Goal: Find specific page/section: Find specific page/section

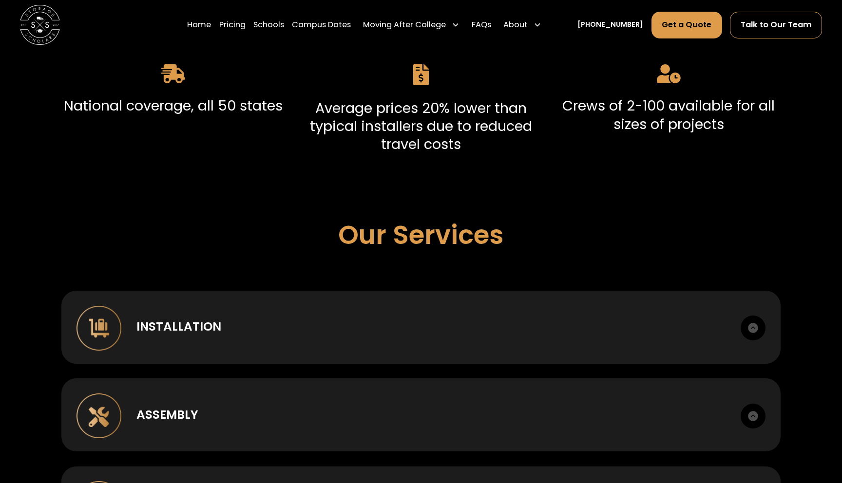
scroll to position [679, 0]
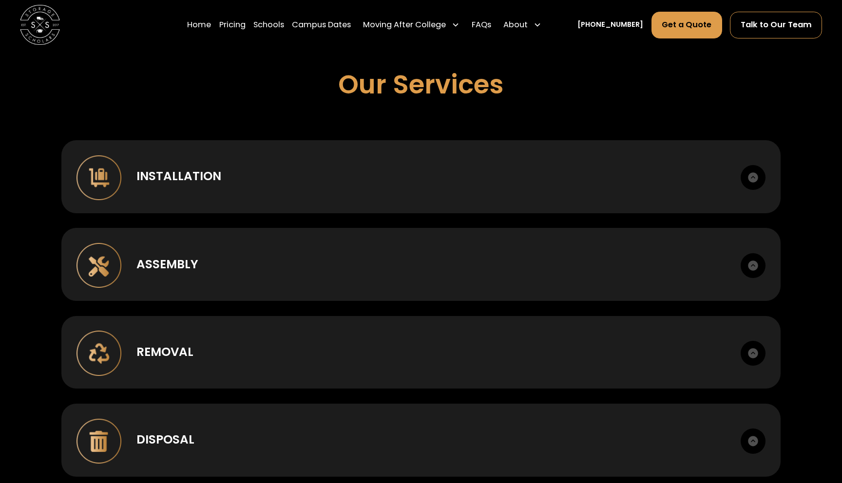
click at [227, 185] on div "Installation Case goods, metal, lounge, bunking, office." at bounding box center [420, 176] width 719 height 73
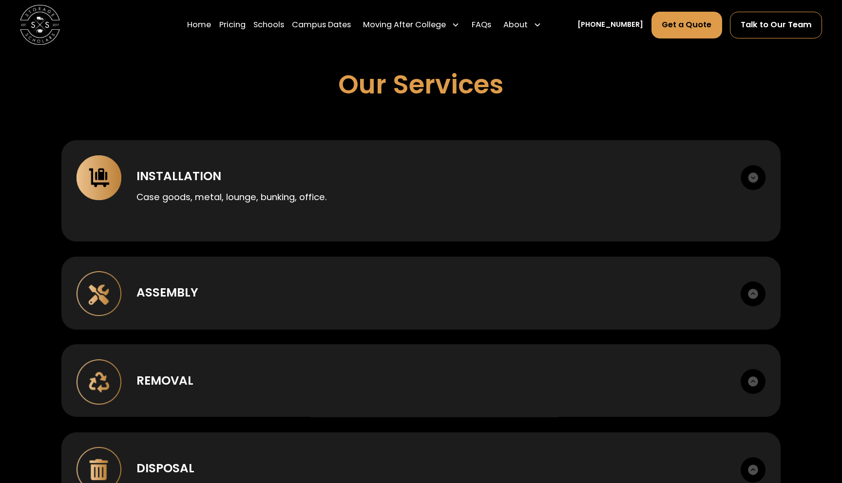
click at [227, 186] on div "Case goods, metal, lounge, bunking, office." at bounding box center [430, 195] width 589 height 19
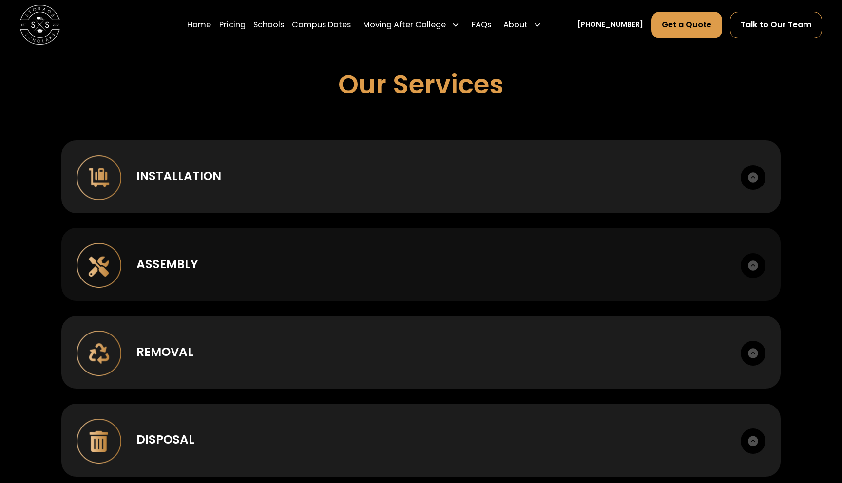
click at [229, 251] on div "Assembly Box to room setup. Hardware management." at bounding box center [420, 264] width 719 height 73
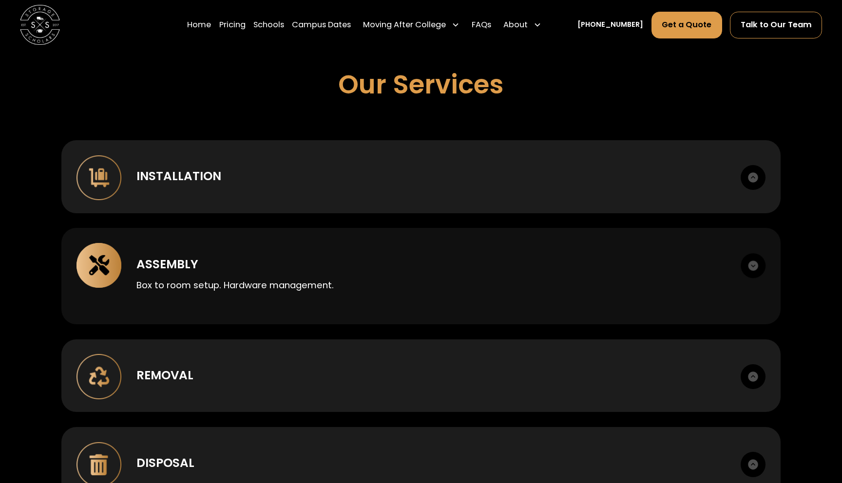
click at [229, 251] on div "Assembly Box to room setup. Hardware management." at bounding box center [420, 276] width 719 height 96
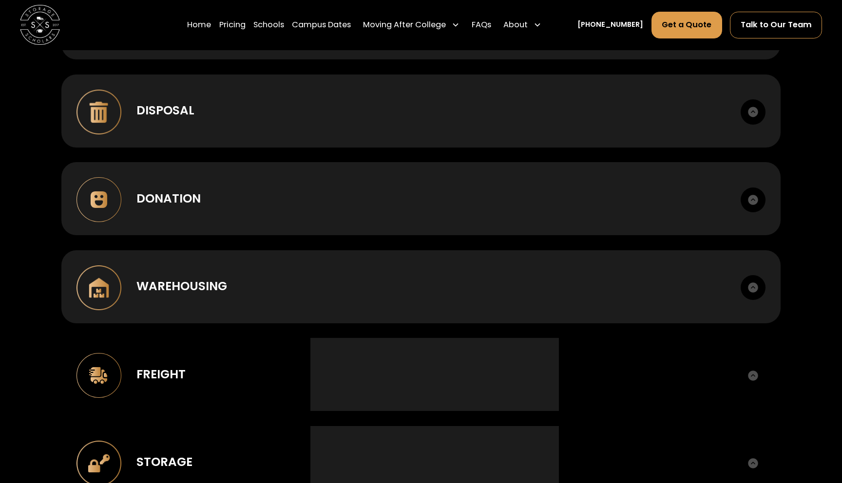
scroll to position [1011, 0]
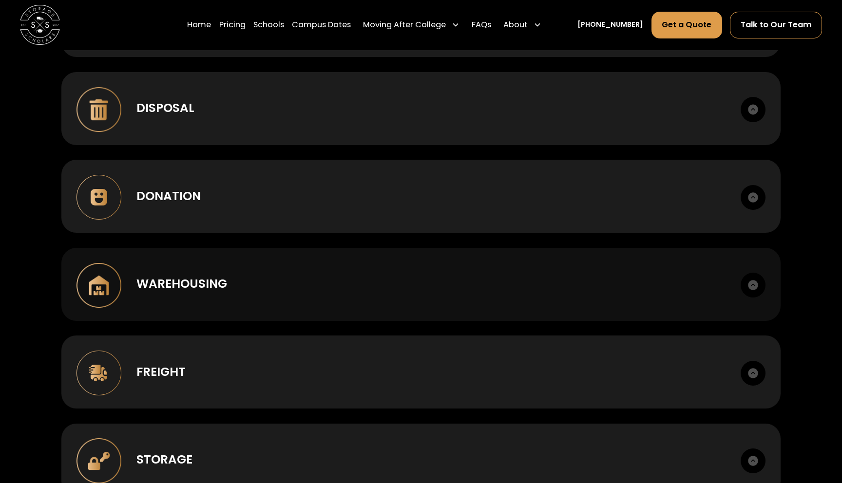
click at [229, 273] on div "Warehousing Short or long term. Cross-dock, palletize, photo records." at bounding box center [420, 284] width 719 height 73
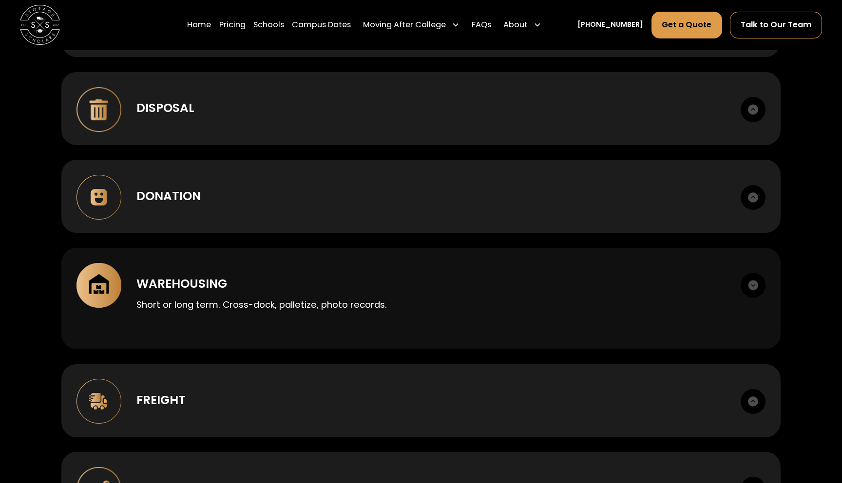
click at [229, 273] on div "Warehousing Short or long term. Cross-dock, palletize, photo records." at bounding box center [420, 298] width 719 height 101
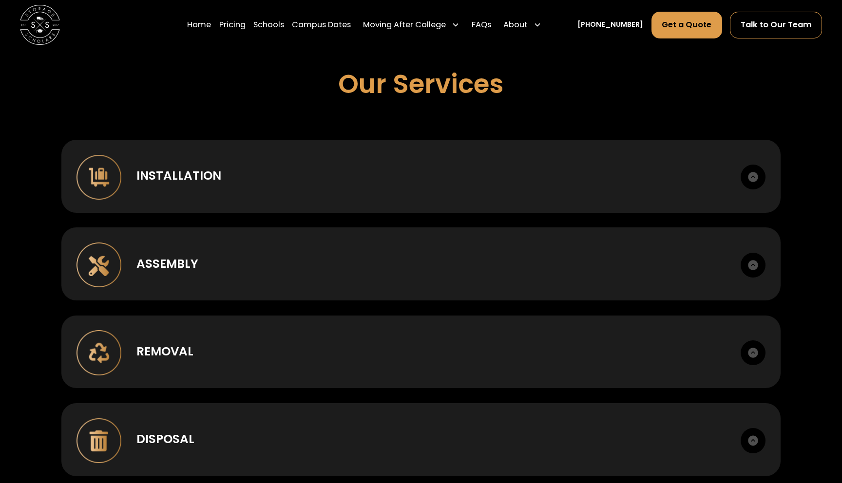
scroll to position [722, 0]
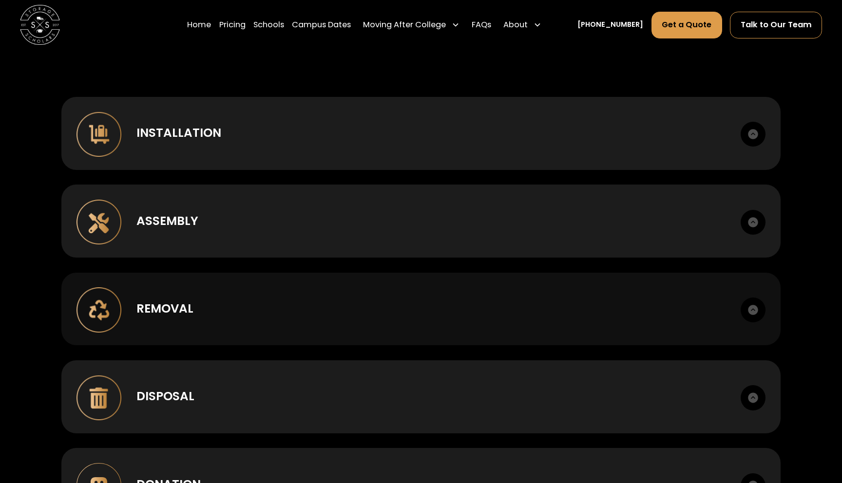
click at [312, 297] on div "Removal Deinstall, breakdown, staging, load out." at bounding box center [420, 309] width 719 height 73
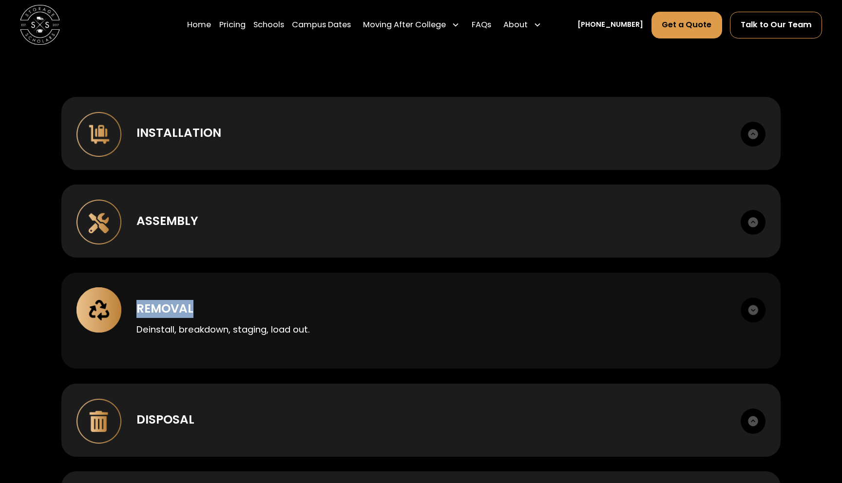
click at [312, 297] on div "Removal Deinstall, breakdown, staging, load out." at bounding box center [420, 321] width 719 height 96
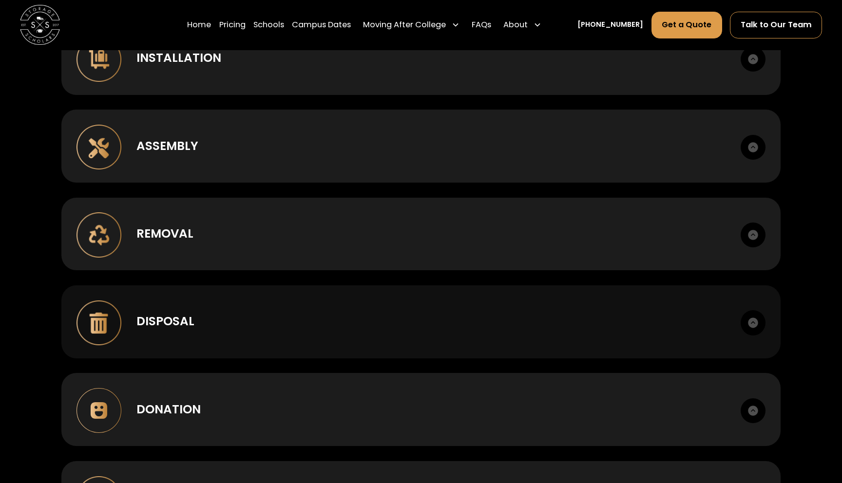
click at [309, 325] on div "Disposal" at bounding box center [430, 322] width 589 height 18
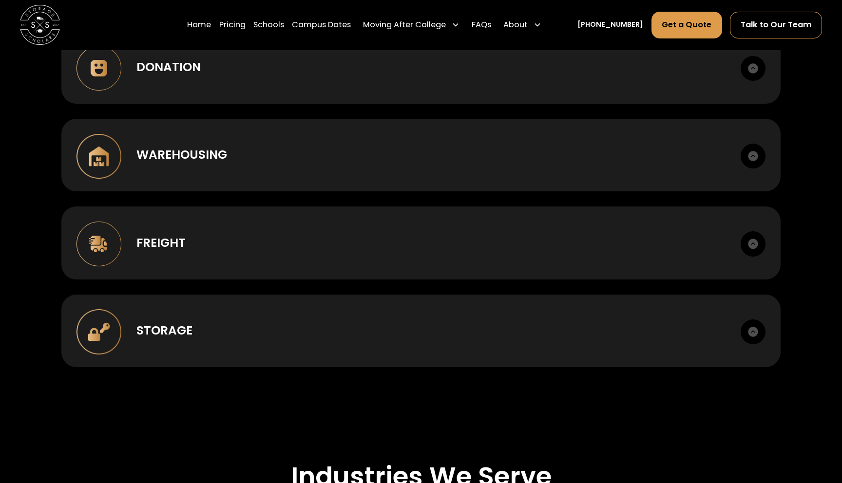
click at [309, 325] on div "Storage" at bounding box center [430, 331] width 589 height 18
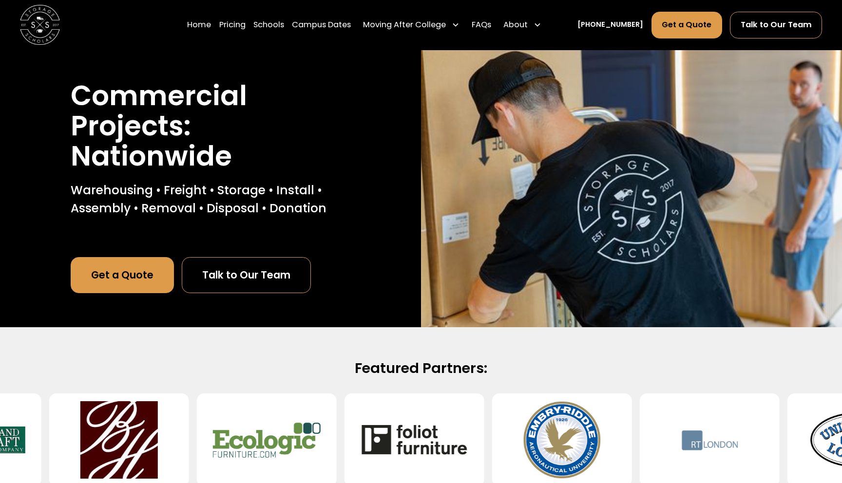
scroll to position [5, 0]
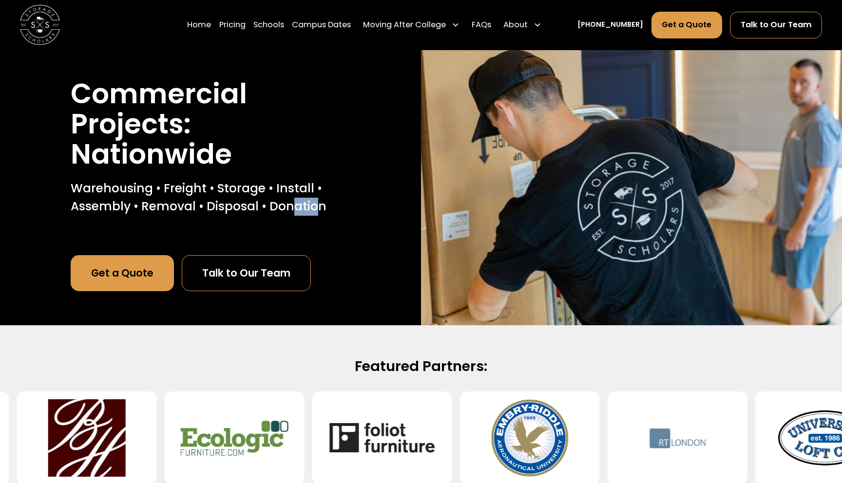
drag, startPoint x: 319, startPoint y: 204, endPoint x: 285, endPoint y: 205, distance: 34.1
click at [287, 204] on p "Warehousing • Freight • Storage • Install • Assembly • Removal • Disposal • Don…" at bounding box center [211, 198] width 280 height 36
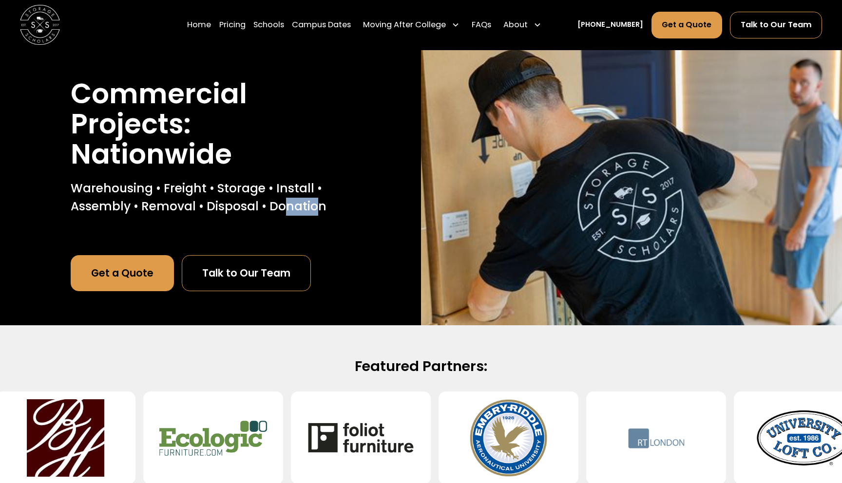
click at [288, 208] on p "Warehousing • Freight • Storage • Install • Assembly • Removal • Disposal • Don…" at bounding box center [211, 198] width 280 height 36
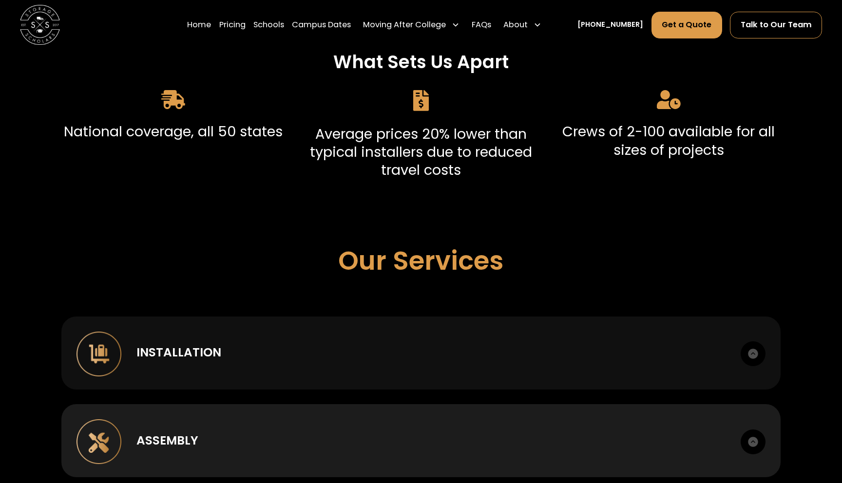
scroll to position [516, 0]
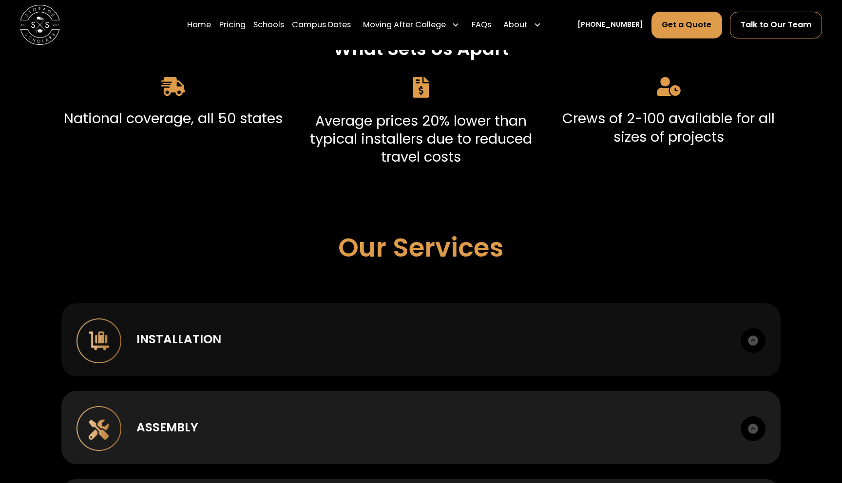
click at [276, 336] on div "Installation" at bounding box center [430, 340] width 589 height 18
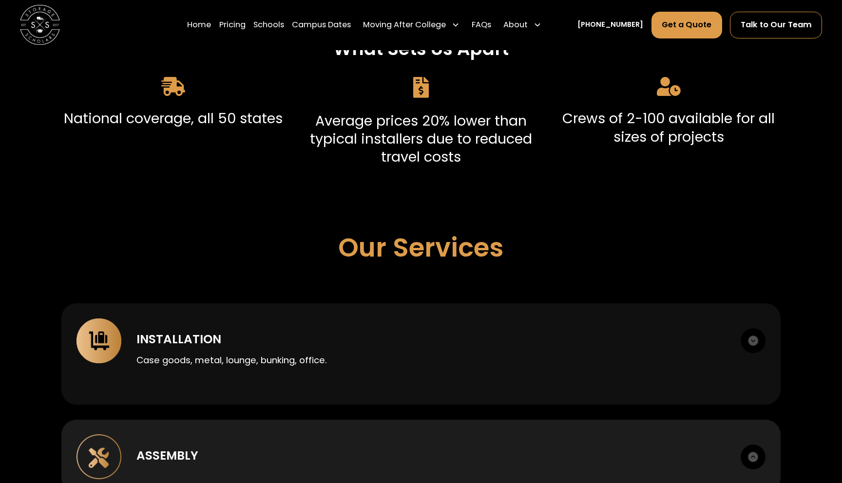
click at [276, 336] on div "Installation" at bounding box center [430, 340] width 589 height 18
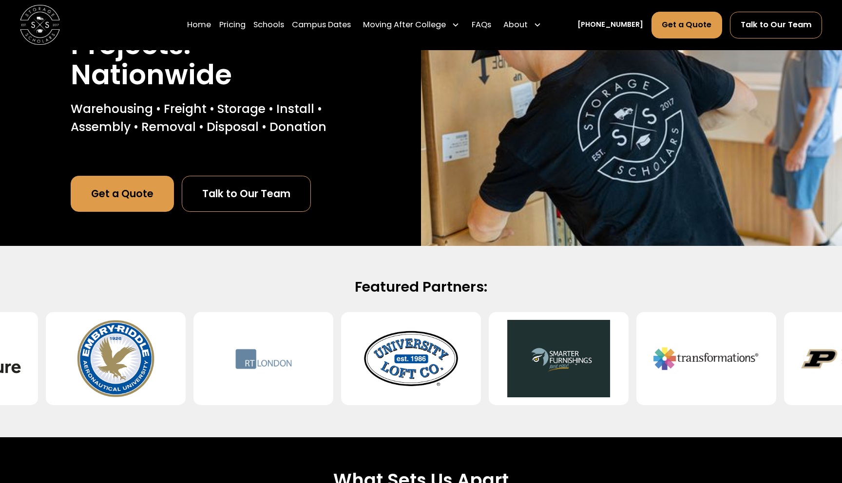
scroll to position [0, 0]
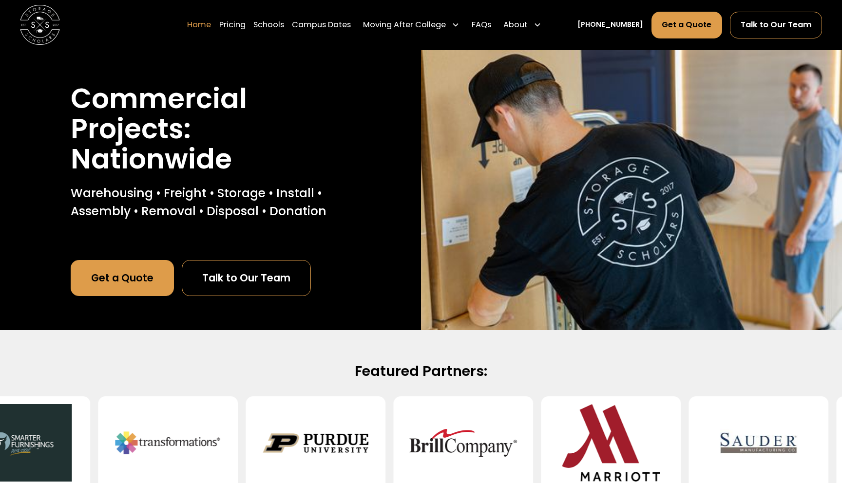
click at [211, 27] on link "Home" at bounding box center [199, 25] width 24 height 28
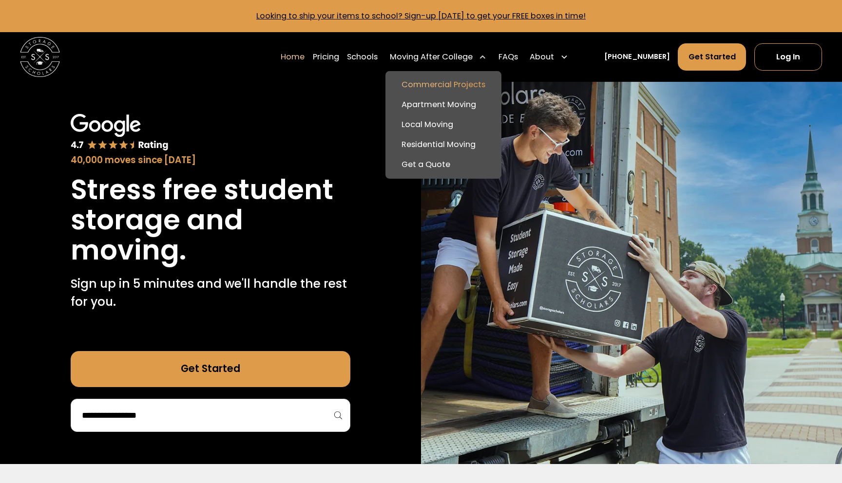
click at [458, 88] on link "Commercial Projects" at bounding box center [444, 85] width 108 height 20
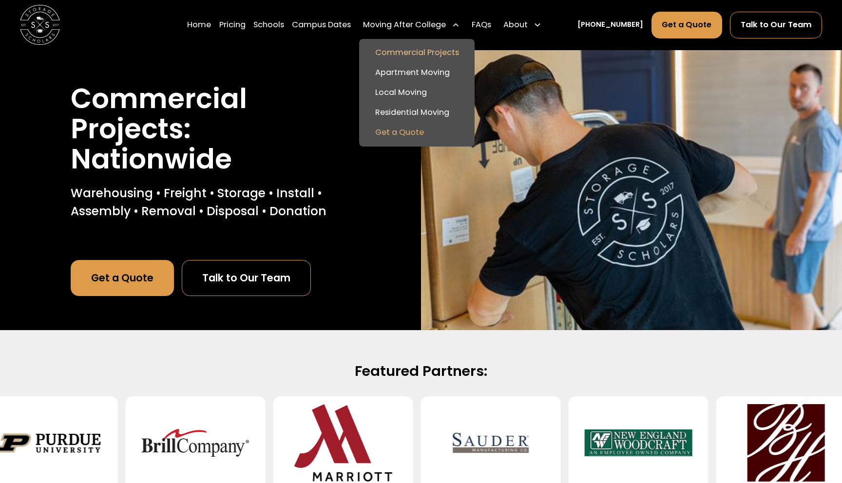
click at [418, 132] on link "Get a Quote" at bounding box center [417, 133] width 108 height 20
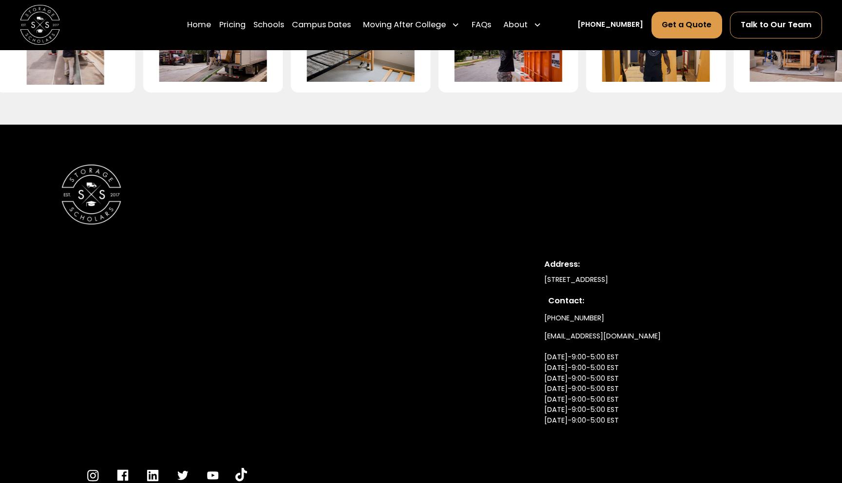
scroll to position [2483, 0]
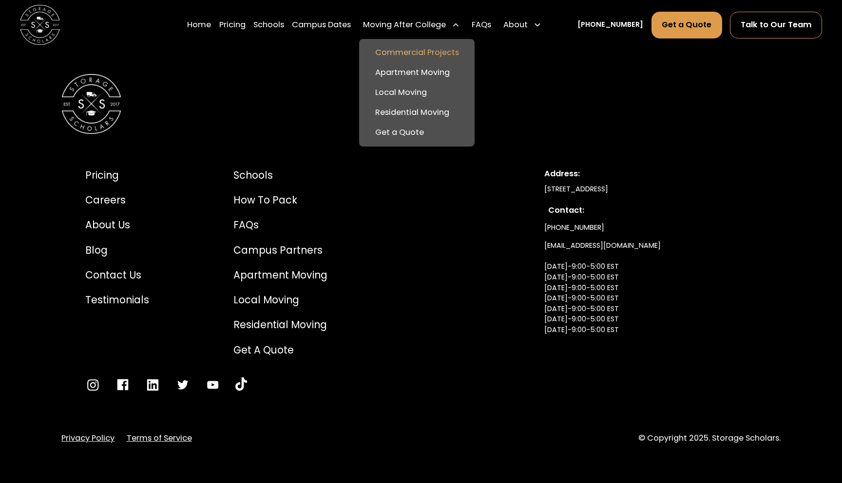
click at [442, 49] on link "Commercial Projects" at bounding box center [417, 53] width 108 height 20
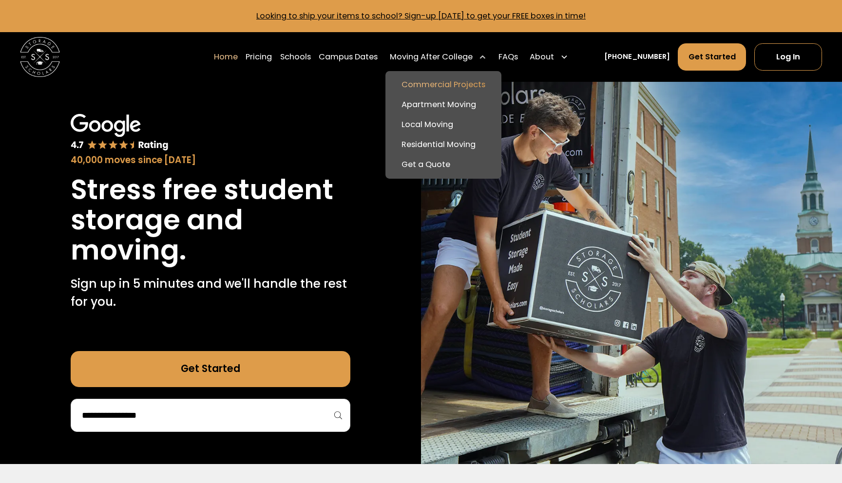
click at [455, 85] on link "Commercial Projects" at bounding box center [444, 85] width 108 height 20
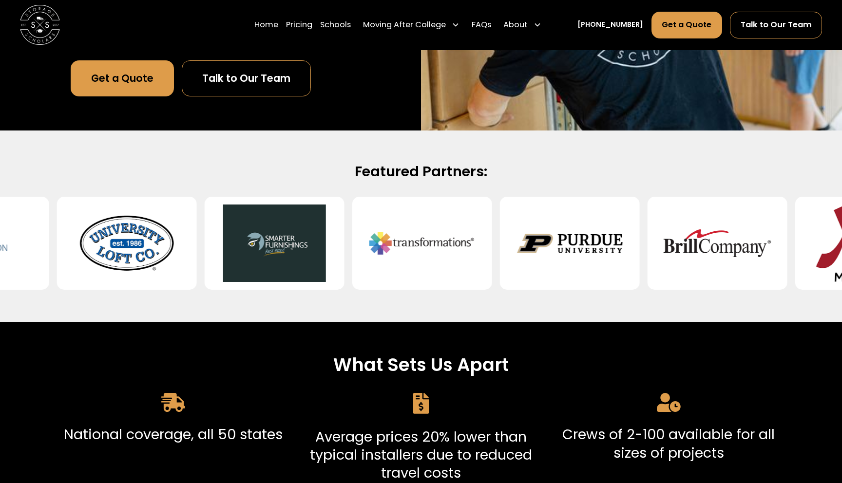
scroll to position [39, 0]
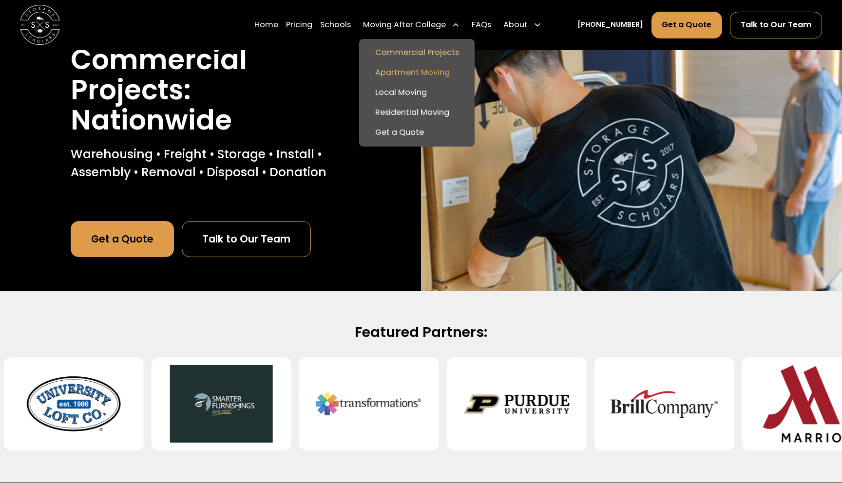
click at [435, 72] on link "Apartment Moving" at bounding box center [417, 73] width 108 height 20
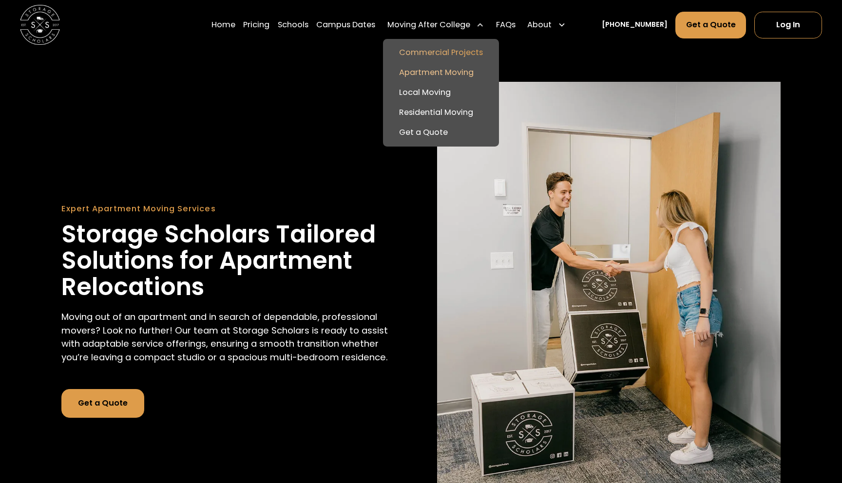
click at [463, 52] on link "Commercial Projects" at bounding box center [441, 53] width 108 height 20
